Goal: Find specific page/section: Find specific page/section

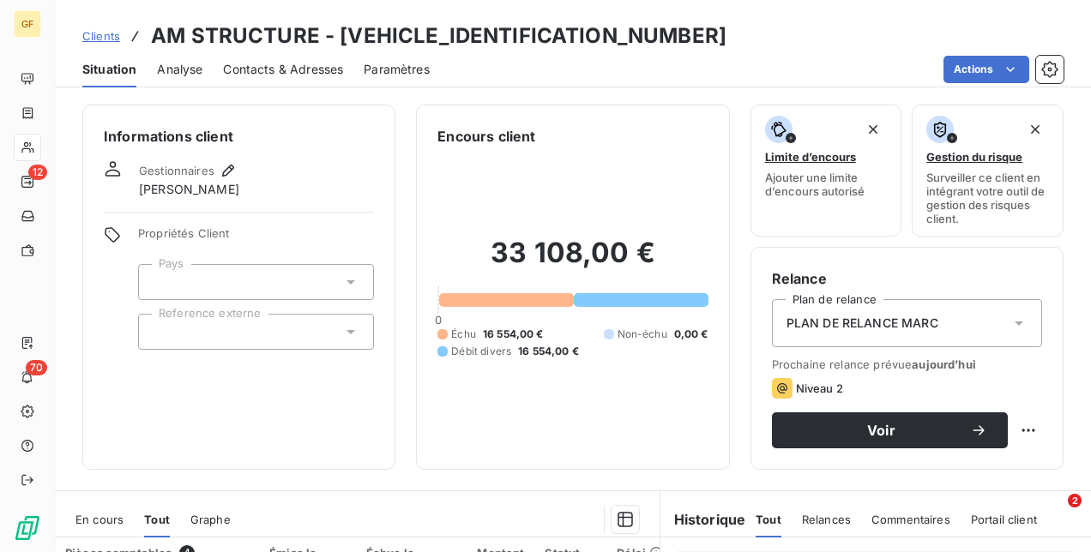
scroll to position [343, 0]
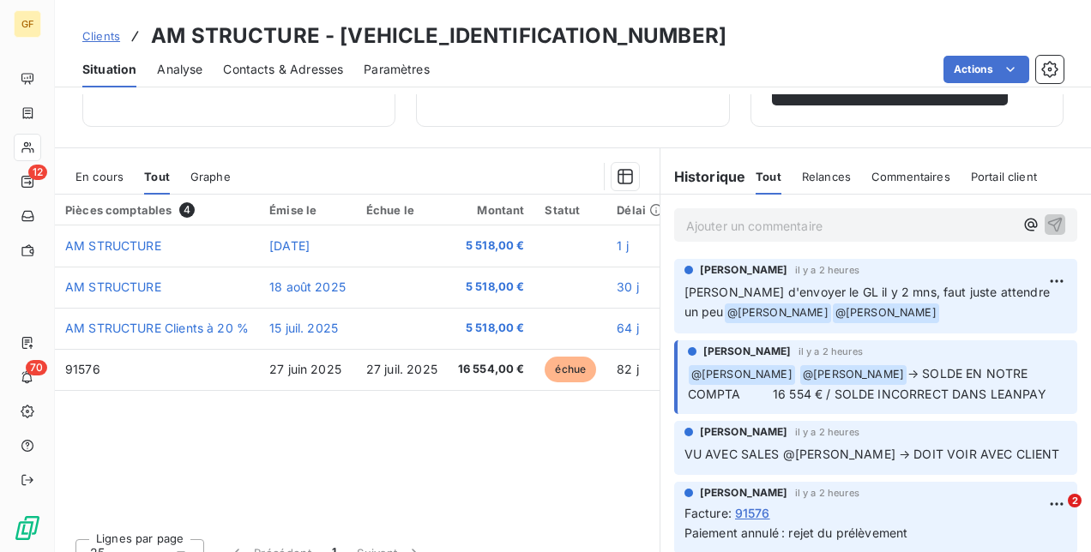
click at [101, 33] on span "Clients" at bounding box center [101, 36] width 38 height 14
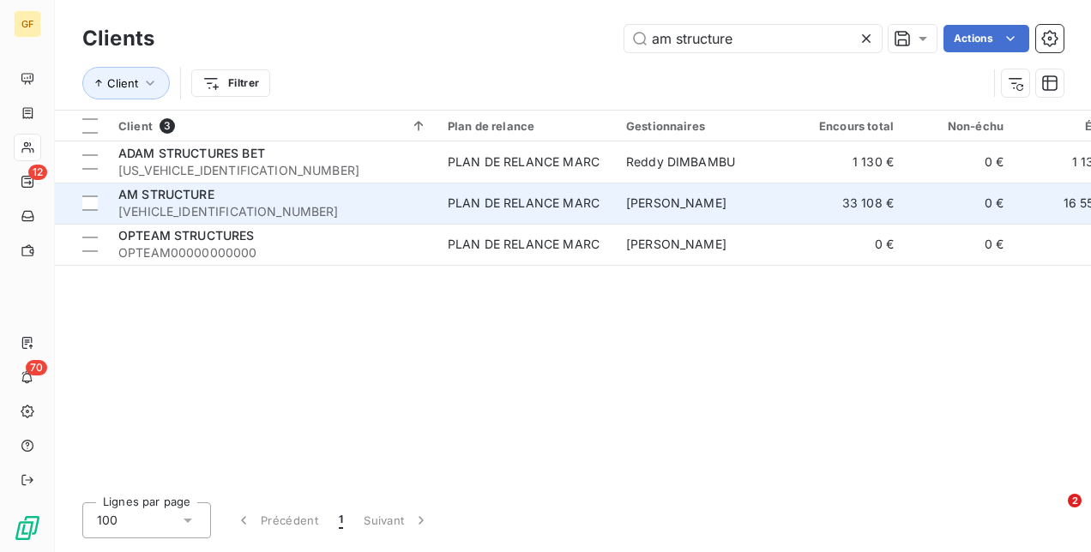
click at [313, 194] on div "AM STRUCTURE" at bounding box center [272, 194] width 309 height 17
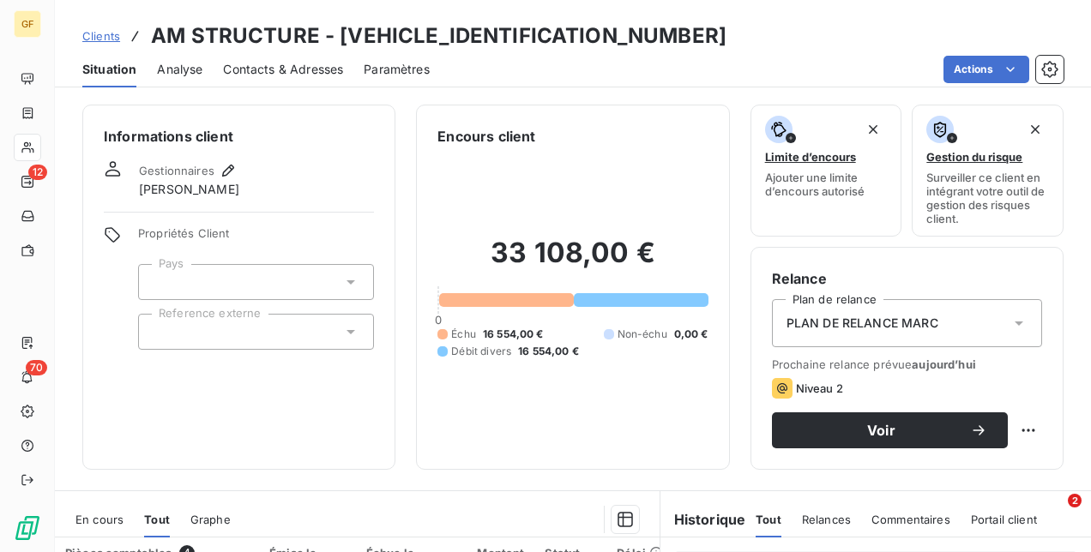
click at [98, 33] on span "Clients" at bounding box center [101, 36] width 38 height 14
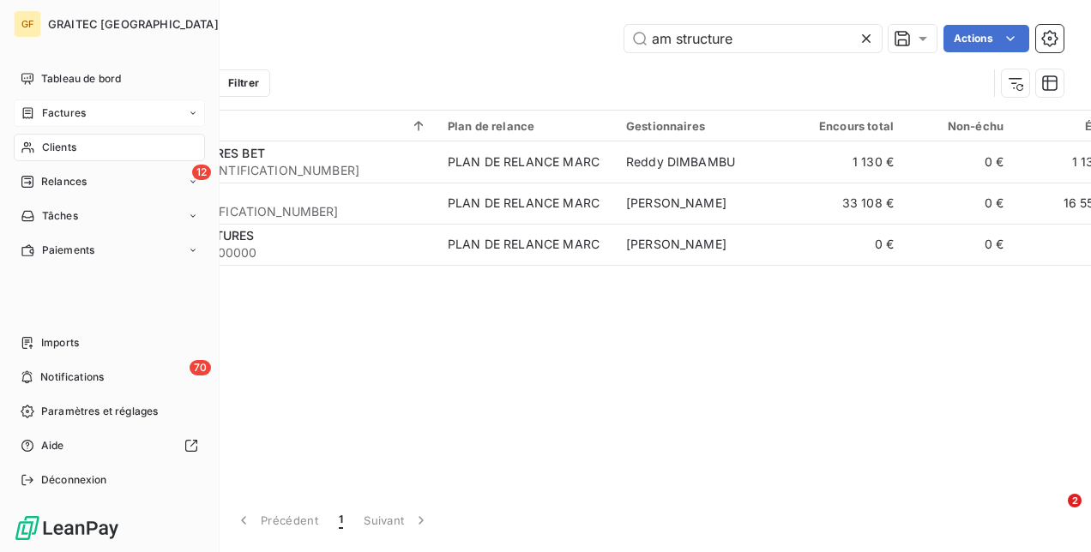
click at [35, 107] on div "Factures" at bounding box center [53, 112] width 65 height 15
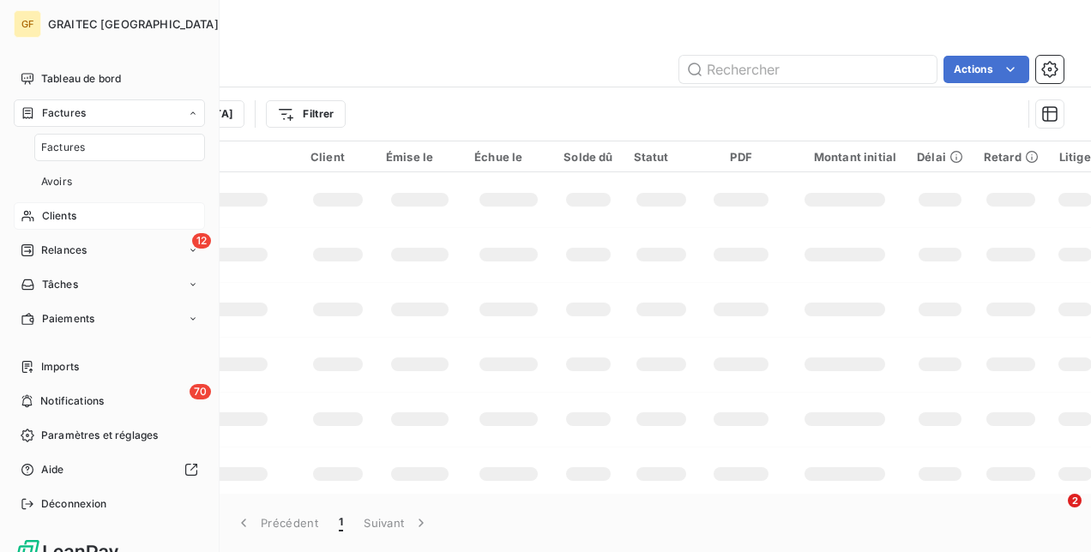
click at [59, 213] on span "Clients" at bounding box center [59, 215] width 34 height 15
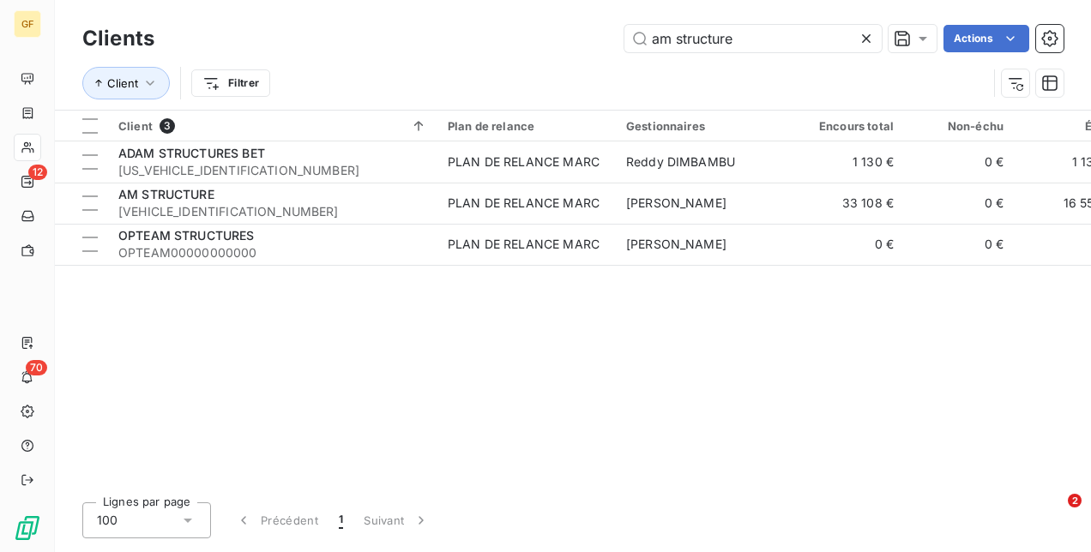
drag, startPoint x: 765, startPoint y: 45, endPoint x: 616, endPoint y: 62, distance: 150.1
click at [616, 62] on div "Clients am structure Actions Client Filtrer" at bounding box center [572, 65] width 981 height 89
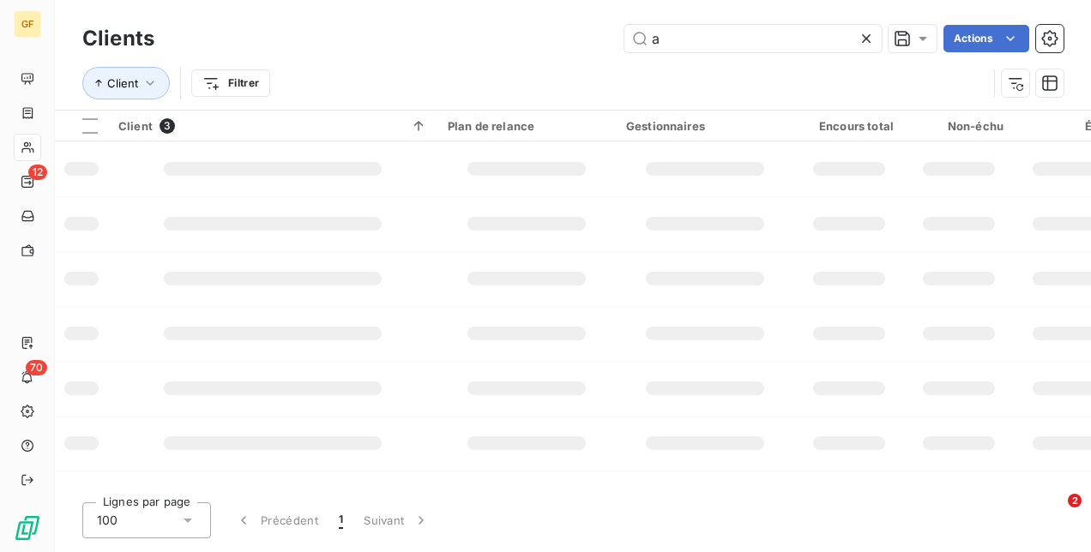
type input "a"
type input "am structure"
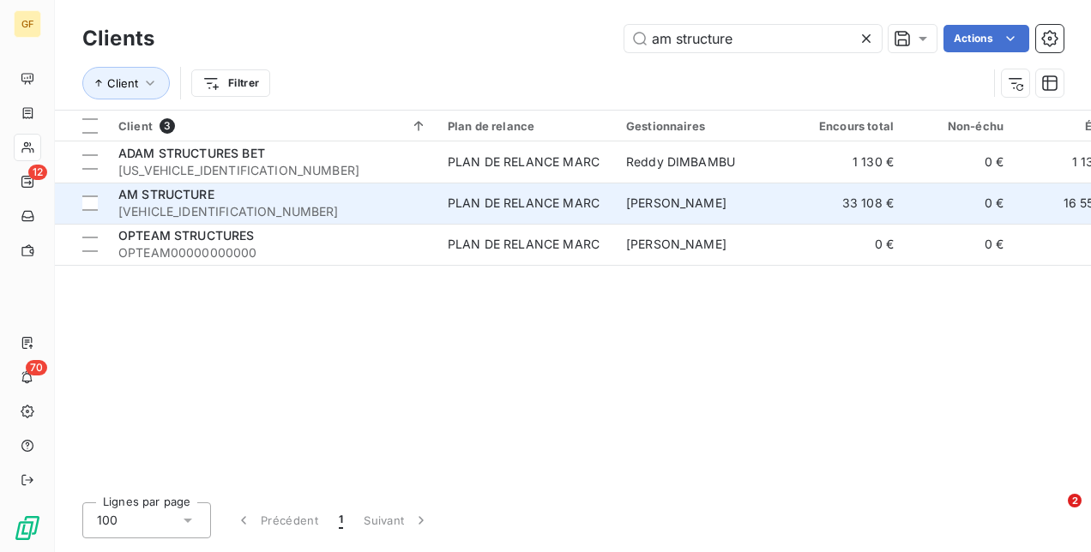
click at [537, 199] on div "PLAN DE RELANCE MARC" at bounding box center [524, 203] width 152 height 17
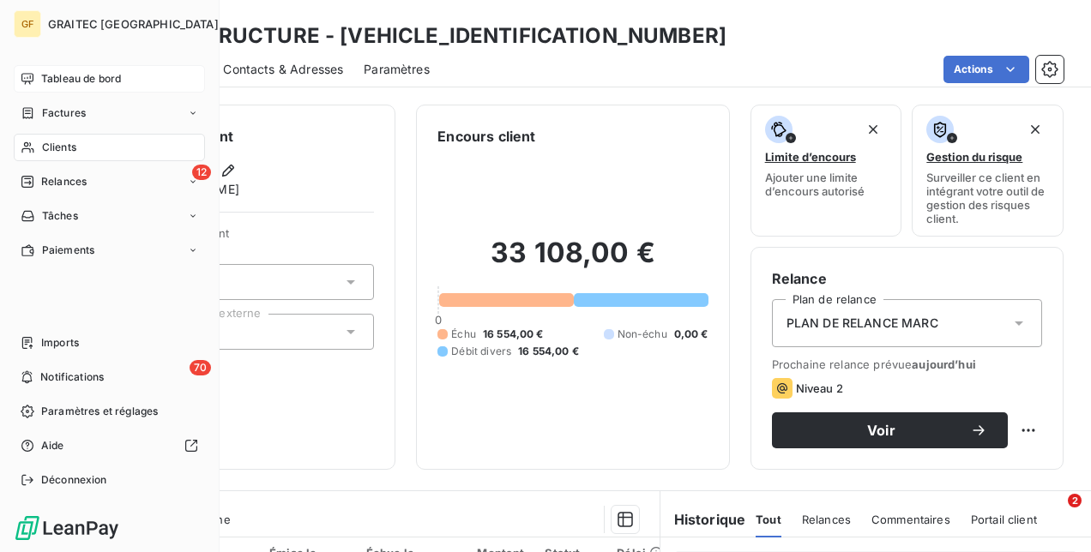
click at [58, 82] on span "Tableau de bord" at bounding box center [81, 78] width 80 height 15
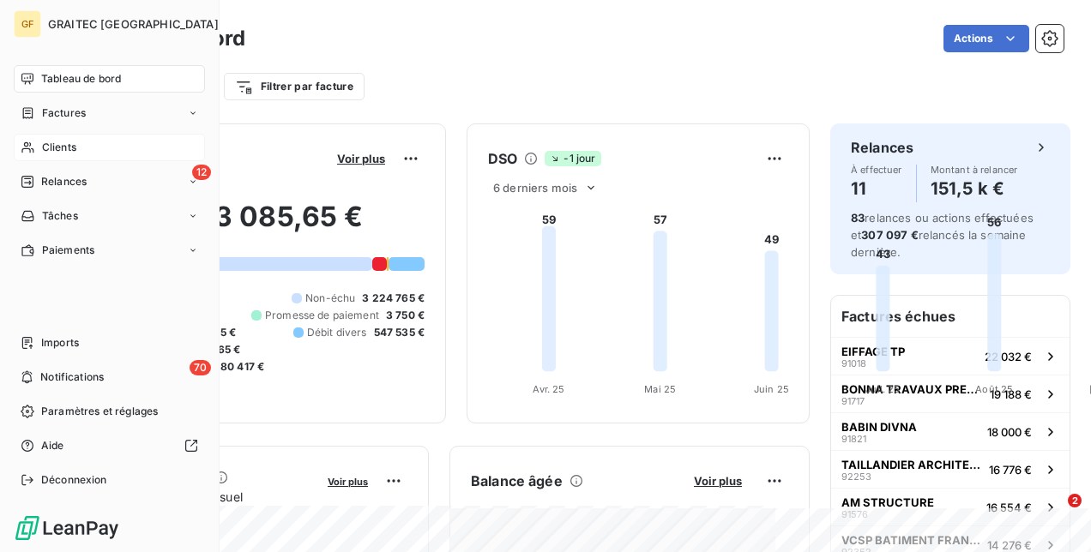
click at [99, 141] on div "Clients" at bounding box center [109, 147] width 191 height 27
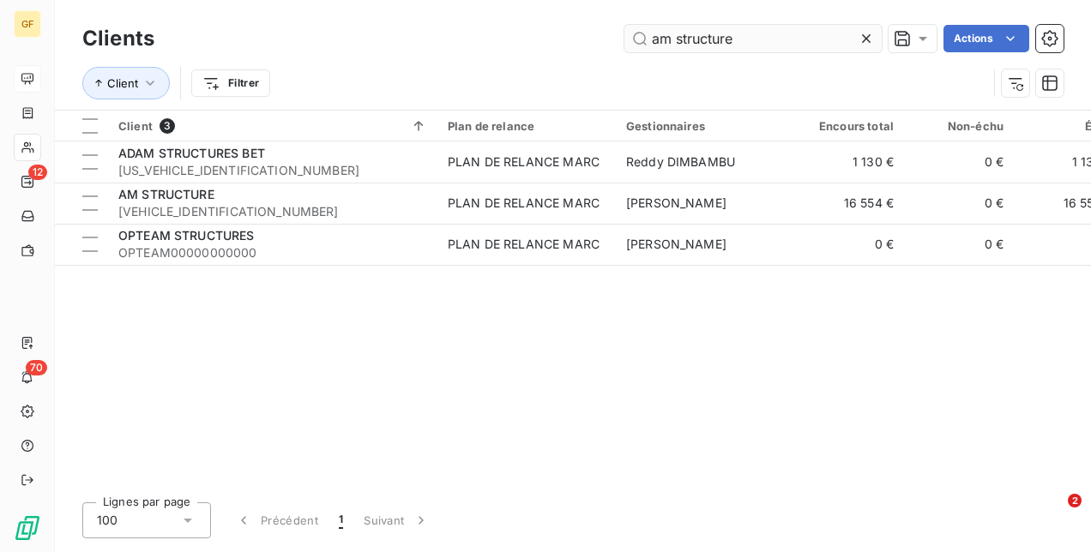
drag, startPoint x: 739, startPoint y: 32, endPoint x: 629, endPoint y: 24, distance: 110.0
click at [629, 25] on input "am structure" at bounding box center [752, 38] width 257 height 27
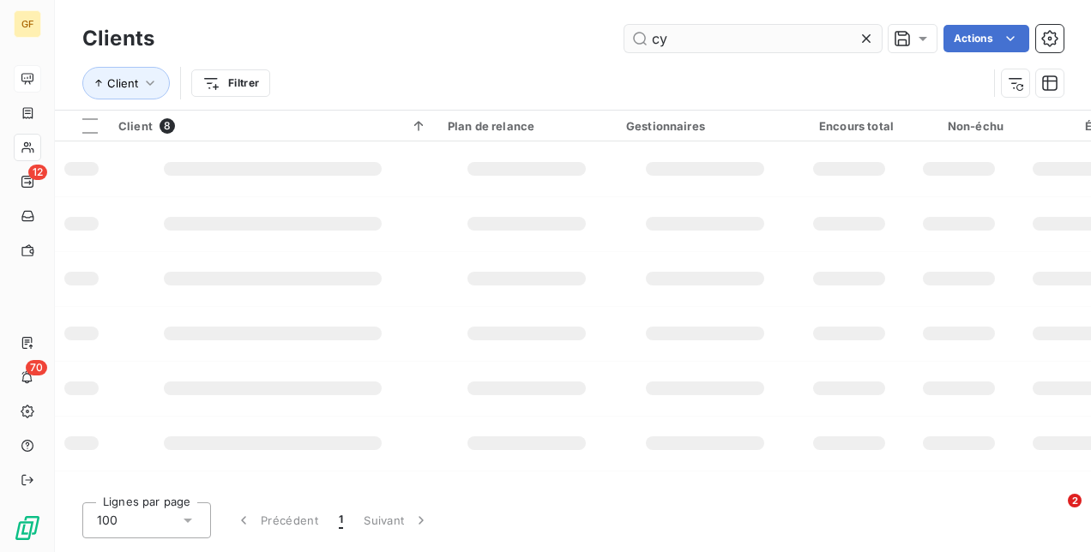
type input "c"
type input "am structure"
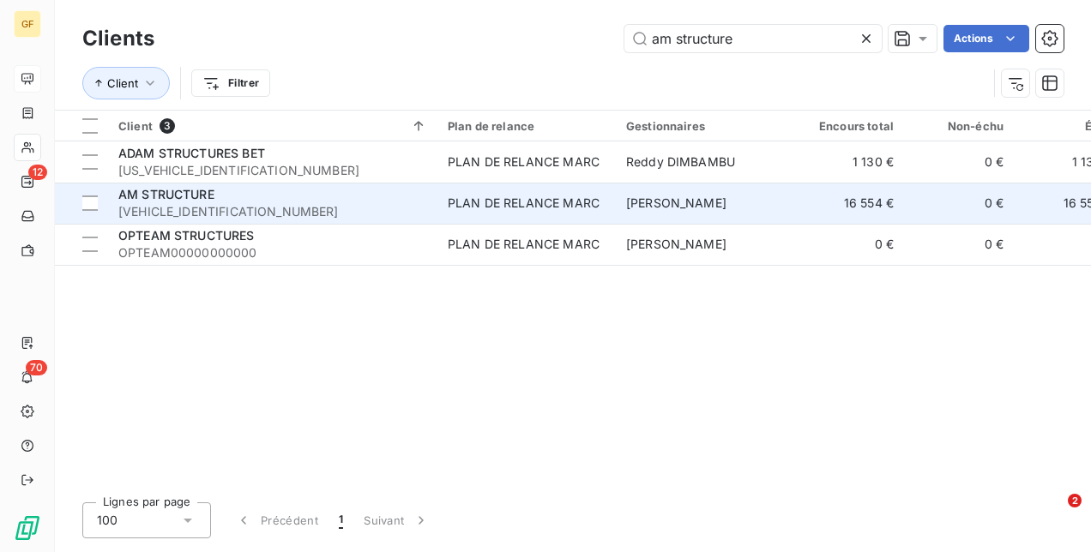
click at [587, 213] on td "PLAN DE RELANCE MARC" at bounding box center [526, 203] width 178 height 41
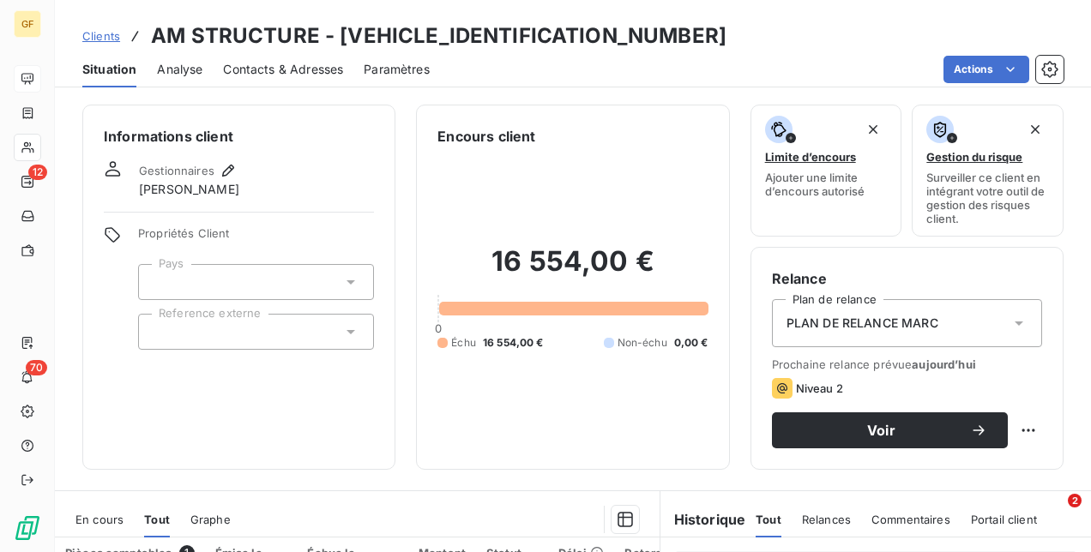
click at [106, 39] on span "Clients" at bounding box center [101, 36] width 38 height 14
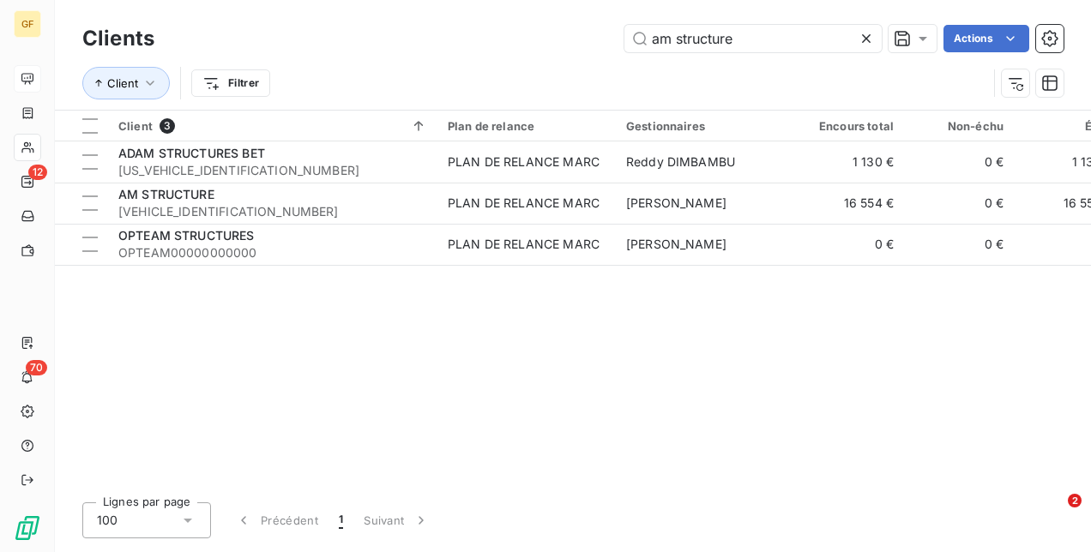
drag, startPoint x: 737, startPoint y: 45, endPoint x: 538, endPoint y: 37, distance: 199.1
click at [538, 37] on div "am structure Actions" at bounding box center [619, 38] width 888 height 27
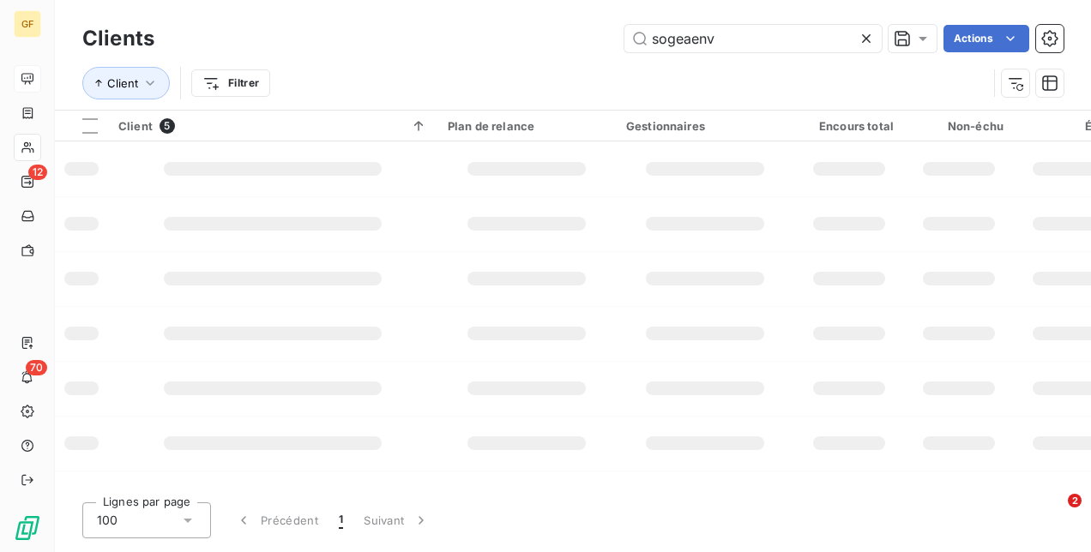
type input "sogeaenv"
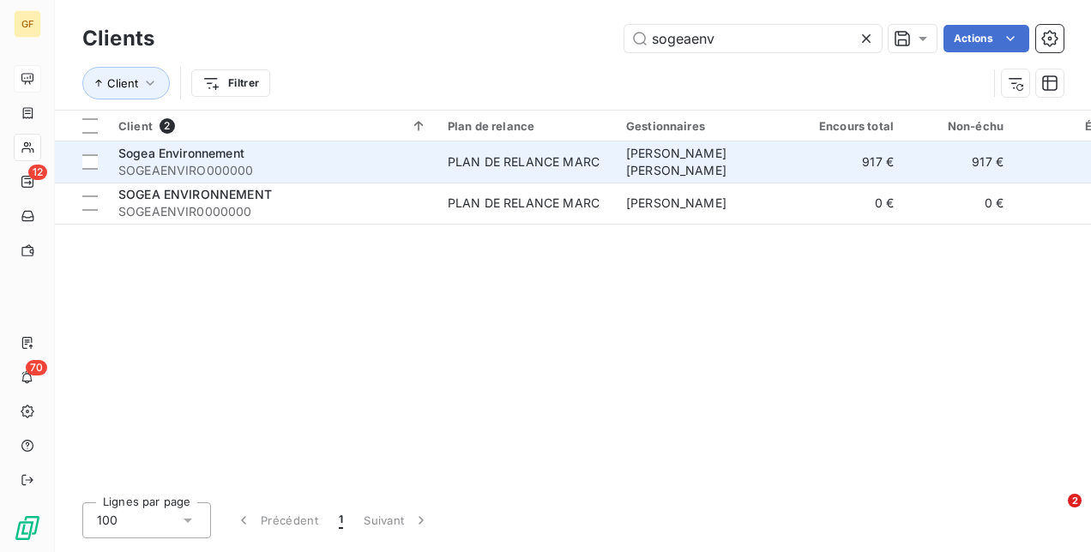
click at [685, 166] on span "[PERSON_NAME] [PERSON_NAME]" at bounding box center [676, 162] width 100 height 32
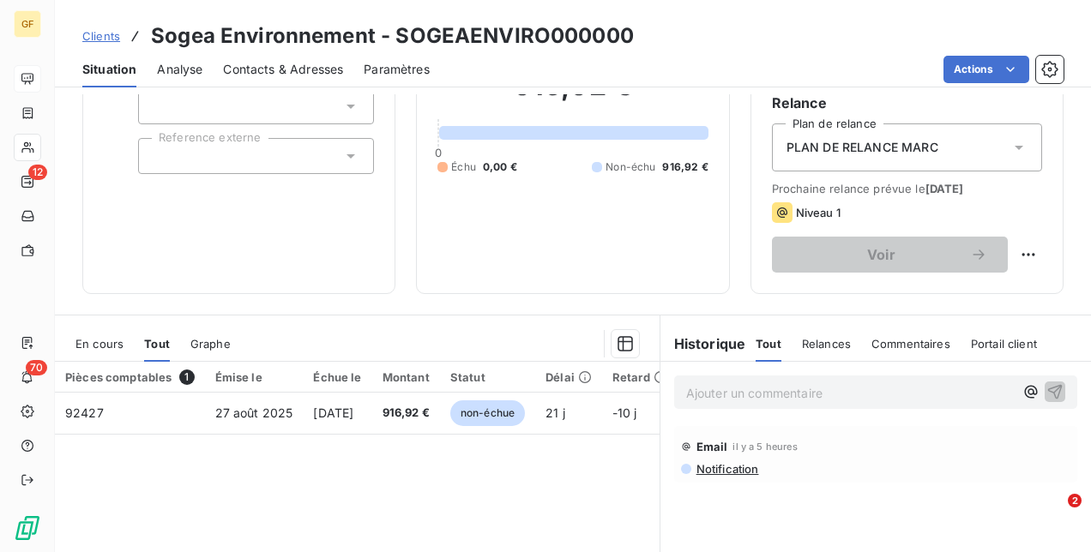
scroll to position [174, 0]
click at [109, 33] on span "Clients" at bounding box center [101, 36] width 38 height 14
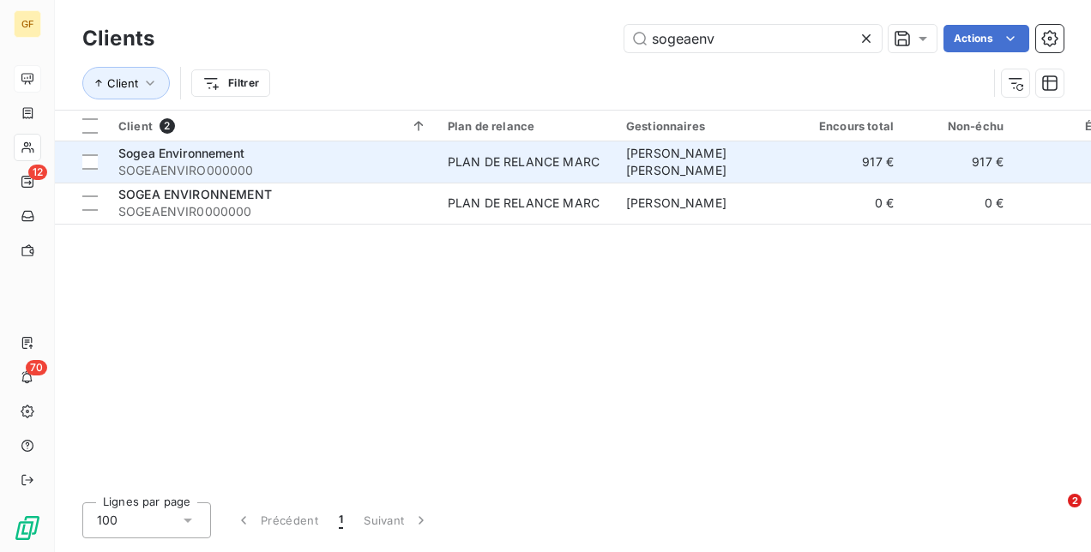
click at [370, 158] on div "Sogea Environnement" at bounding box center [272, 153] width 309 height 17
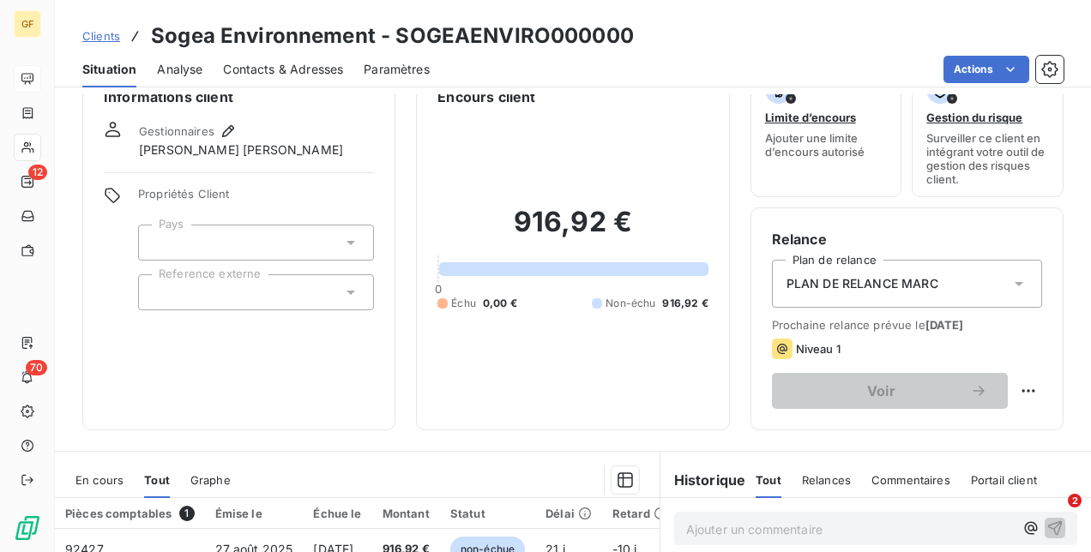
scroll to position [38, 0]
click at [109, 29] on span "Clients" at bounding box center [101, 36] width 38 height 14
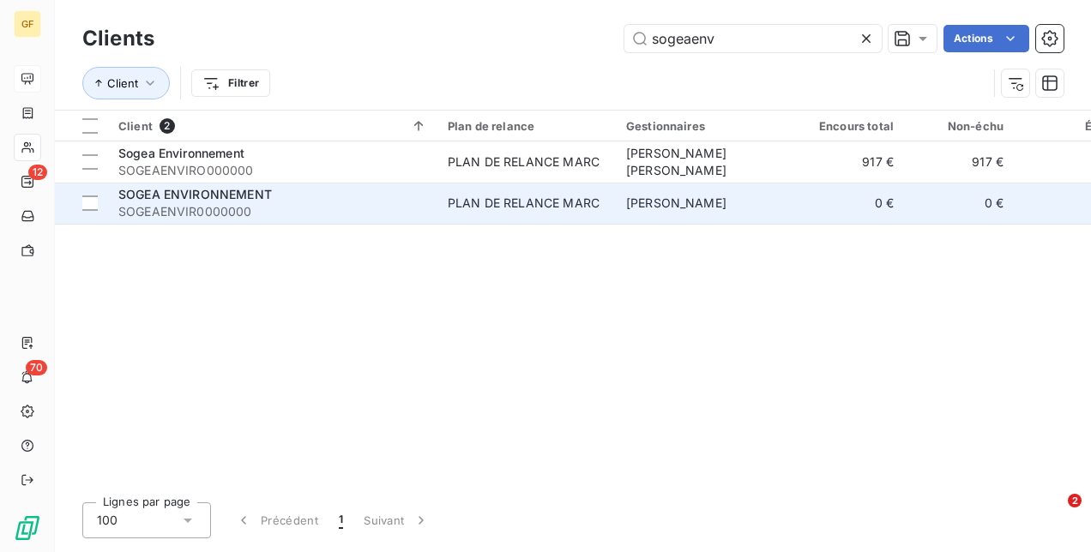
click at [312, 194] on div "SOGEA ENVIRONNEMENT" at bounding box center [272, 194] width 309 height 17
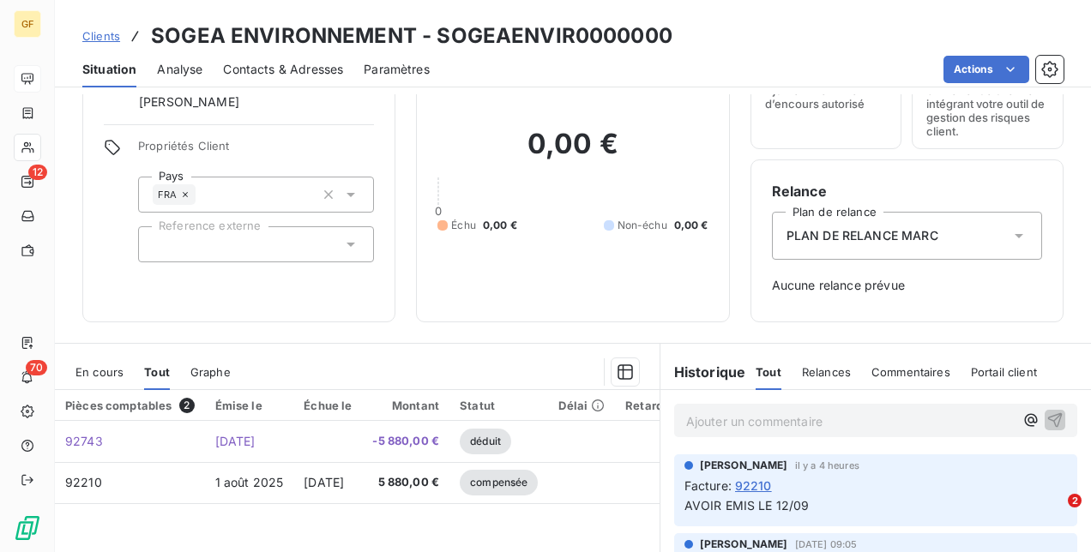
scroll to position [88, 0]
